Goal: Check status: Check status

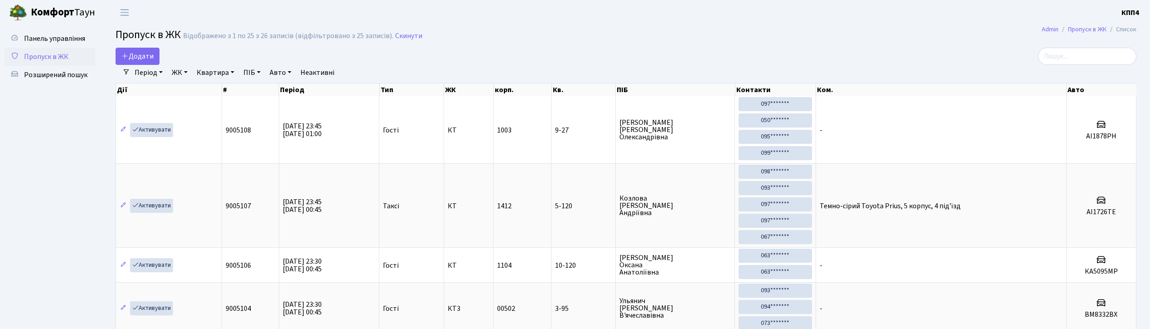
select select "25"
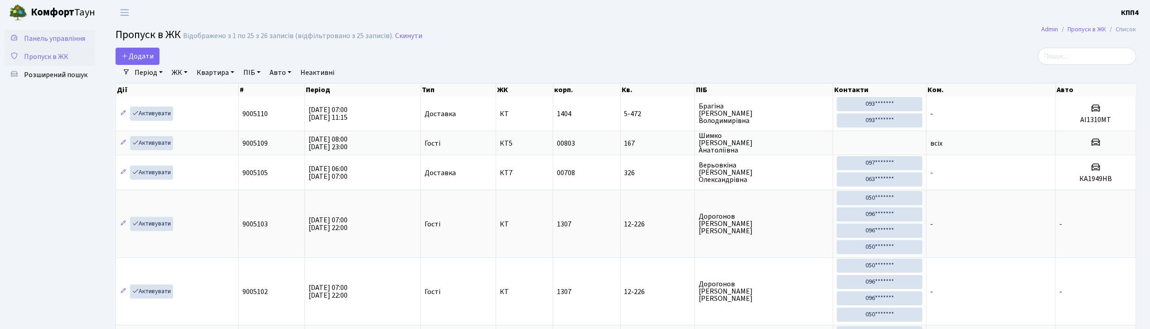
click at [46, 35] on span "Панель управління" at bounding box center [54, 39] width 61 height 10
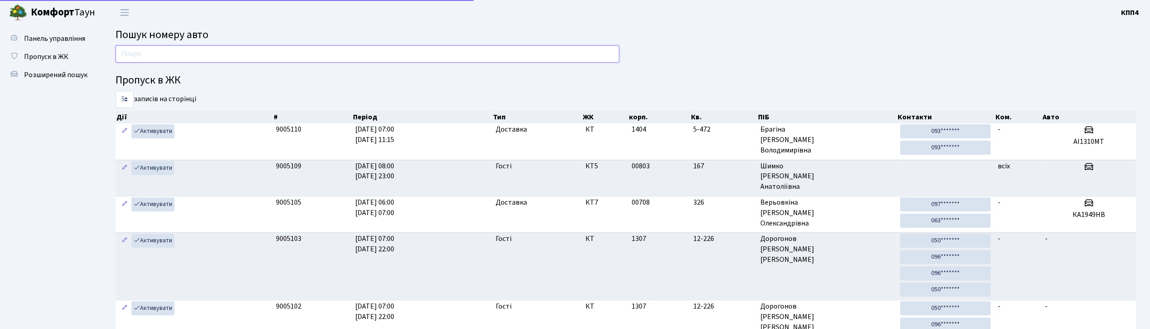
click at [134, 55] on input "text" at bounding box center [368, 53] width 504 height 17
type input "0267"
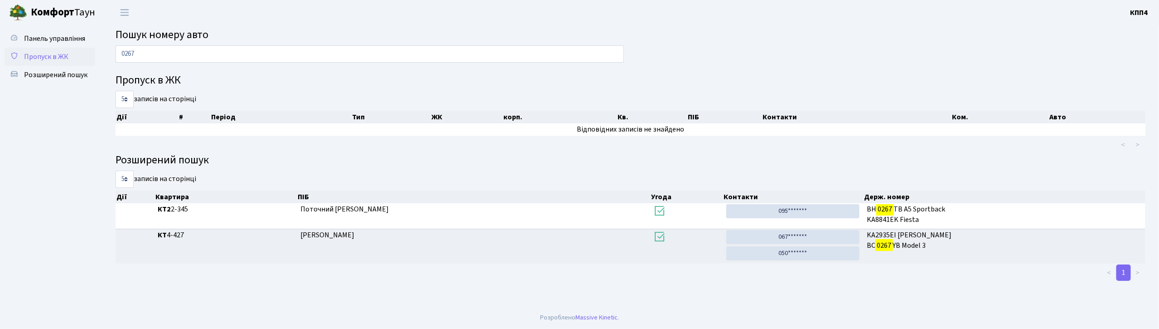
click at [39, 53] on span "Пропуск в ЖК" at bounding box center [46, 57] width 44 height 10
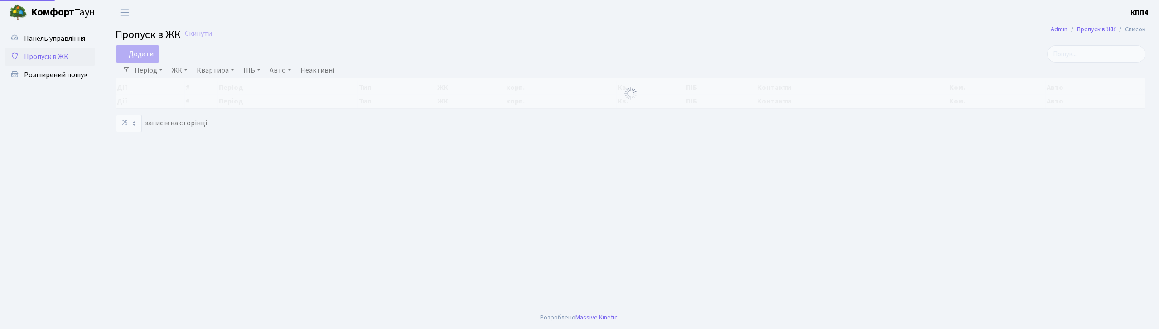
select select "25"
